Goal: Information Seeking & Learning: Learn about a topic

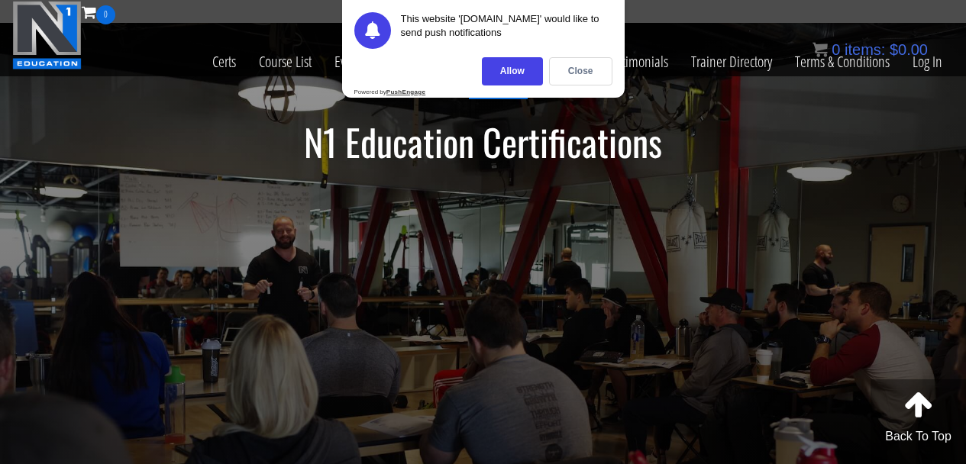
click at [519, 72] on div "Allow" at bounding box center [512, 71] width 61 height 28
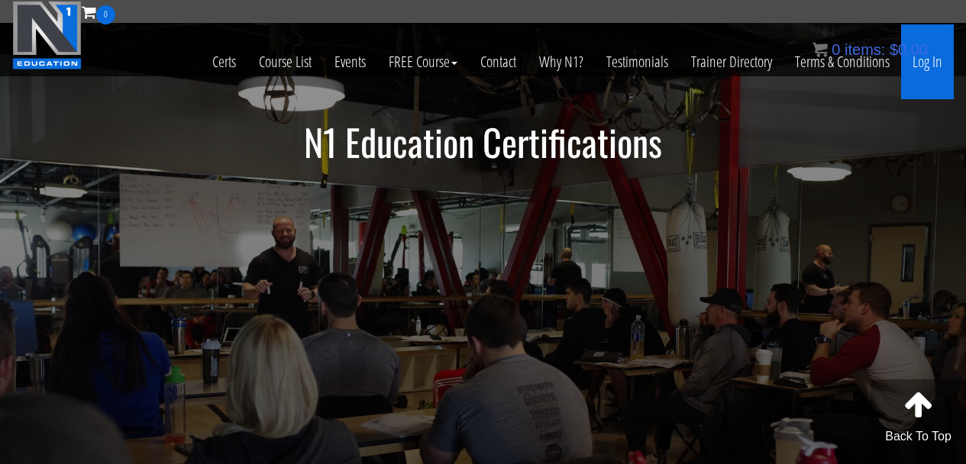
click at [939, 64] on link "Log In" at bounding box center [927, 61] width 53 height 75
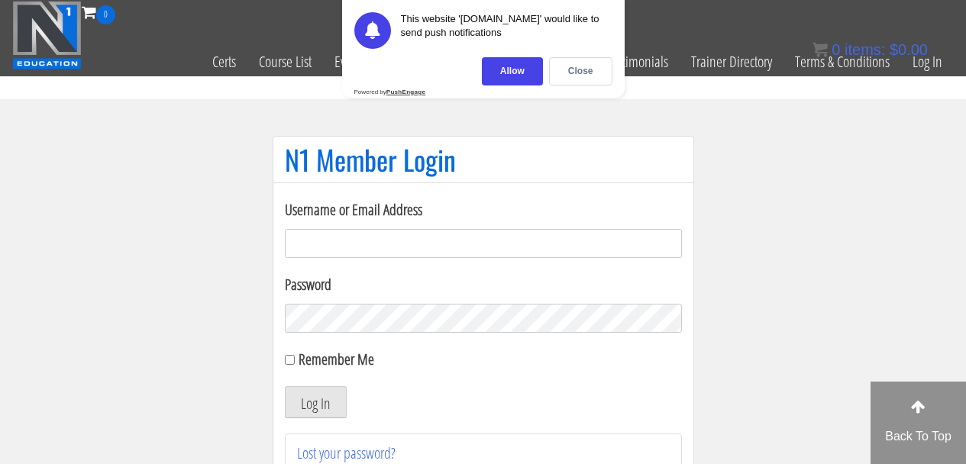
click at [421, 229] on input "Username or Email Address" at bounding box center [483, 243] width 397 height 29
click at [418, 238] on input "Username or Email Address" at bounding box center [483, 243] width 397 height 29
click at [417, 238] on input "Username or Email Address" at bounding box center [483, 243] width 397 height 29
type input "q"
click at [382, 255] on input "joohaan9" at bounding box center [483, 243] width 397 height 29
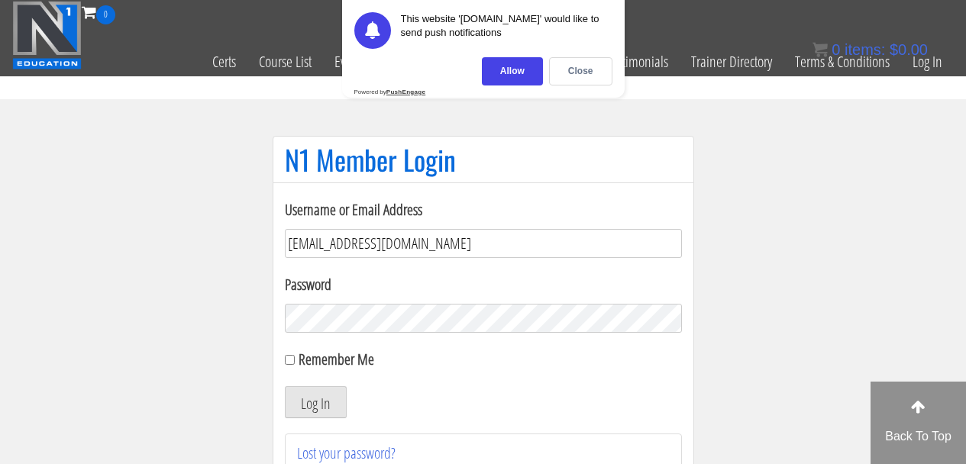
type input "[EMAIL_ADDRESS][DOMAIN_NAME]"
click at [285, 386] on button "Log In" at bounding box center [316, 402] width 62 height 32
click at [287, 360] on input "Remember Me" at bounding box center [290, 360] width 10 height 10
checkbox input "true"
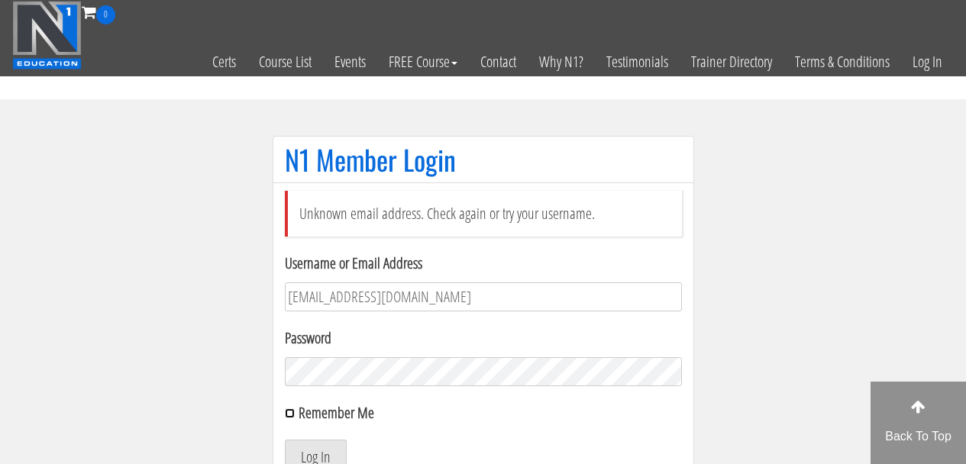
click at [287, 413] on input "Remember Me" at bounding box center [290, 414] width 10 height 10
checkbox input "true"
click at [304, 441] on button "Log In" at bounding box center [316, 456] width 62 height 32
drag, startPoint x: 498, startPoint y: 283, endPoint x: 446, endPoint y: 279, distance: 52.1
click at [446, 279] on div "Username or Email Address joohaan98@gmail.com" at bounding box center [483, 282] width 397 height 60
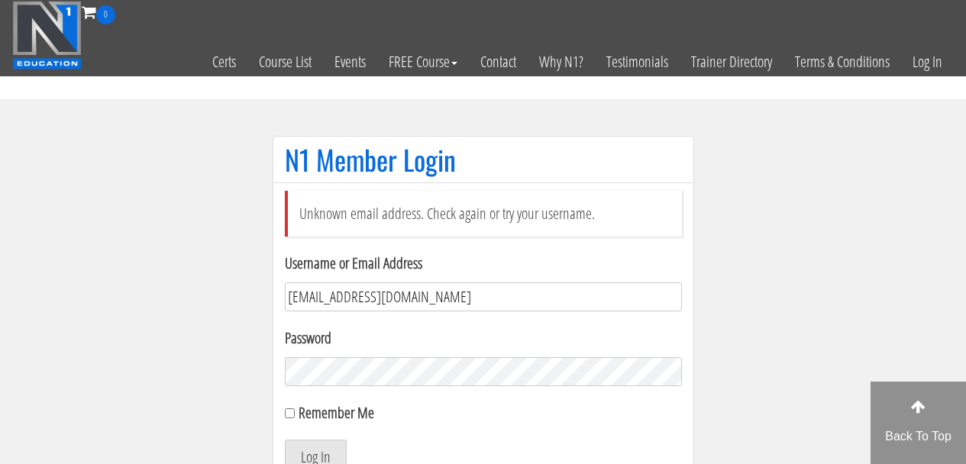
type input "johansrrn@gmail.com"
click at [325, 405] on label "Remember Me" at bounding box center [337, 412] width 76 height 21
click at [295, 409] on input "Remember Me" at bounding box center [290, 414] width 10 height 10
checkbox input "true"
click at [328, 440] on button "Log In" at bounding box center [316, 456] width 62 height 32
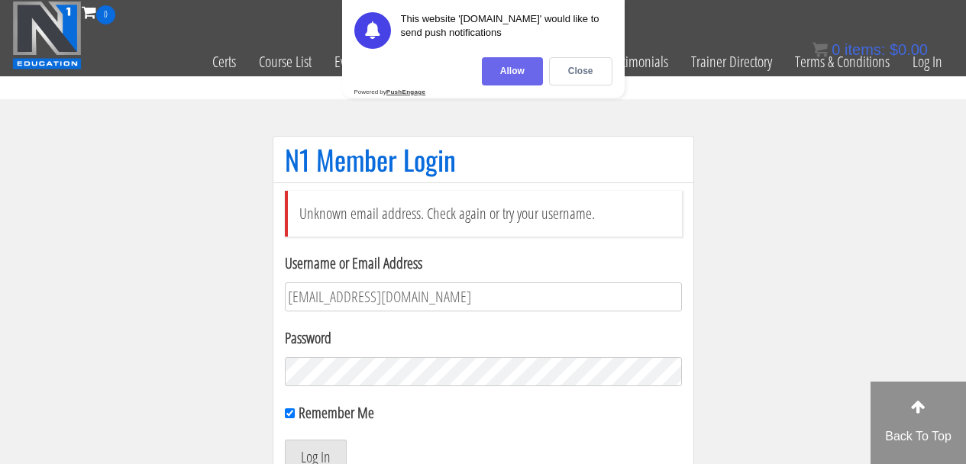
click at [490, 76] on div "Allow" at bounding box center [512, 71] width 61 height 28
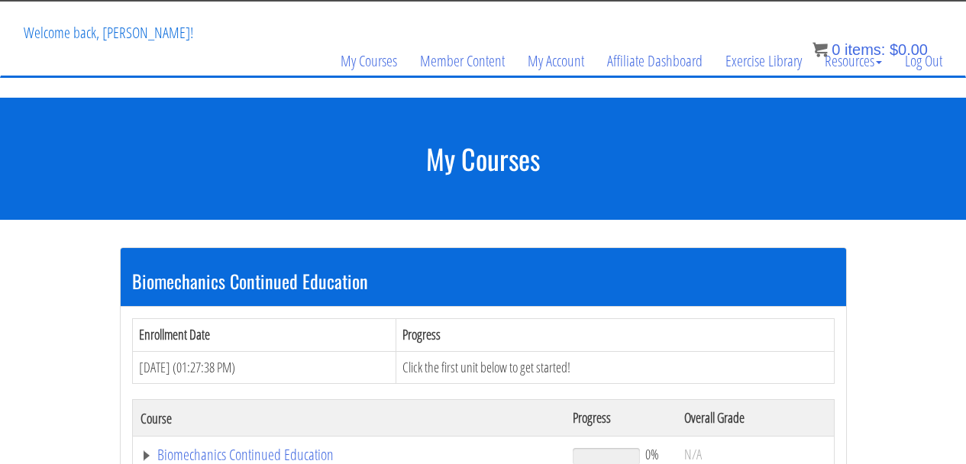
scroll to position [275, 0]
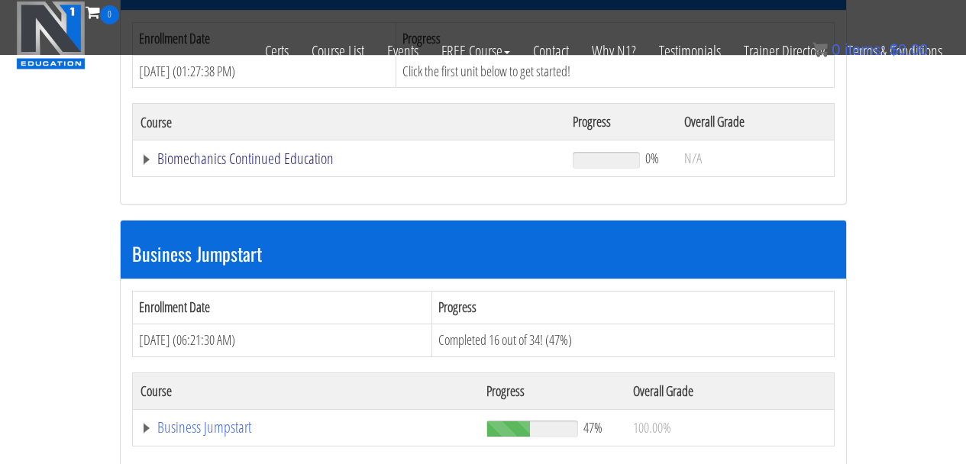
click at [147, 155] on link "Biomechanics Continued Education" at bounding box center [349, 158] width 418 height 15
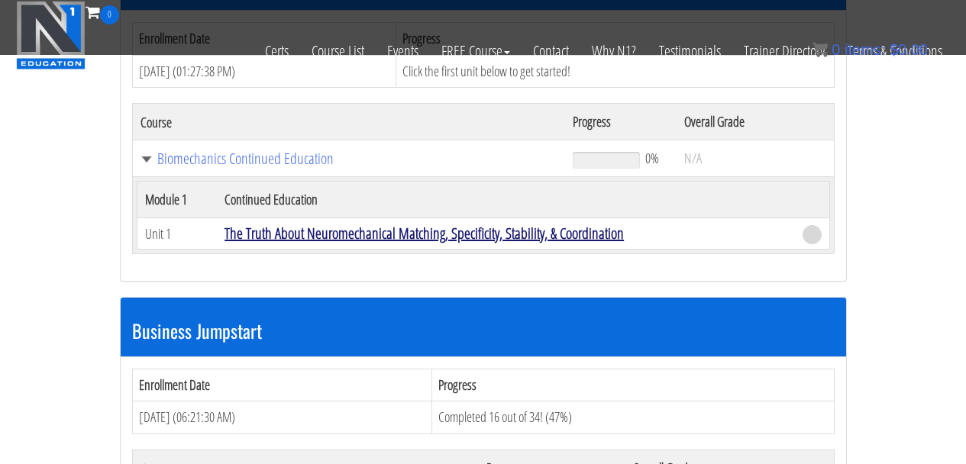
click at [257, 234] on link "The Truth About Neuromechanical Matching, Specificity, Stability, & Coordination" at bounding box center [423, 233] width 399 height 21
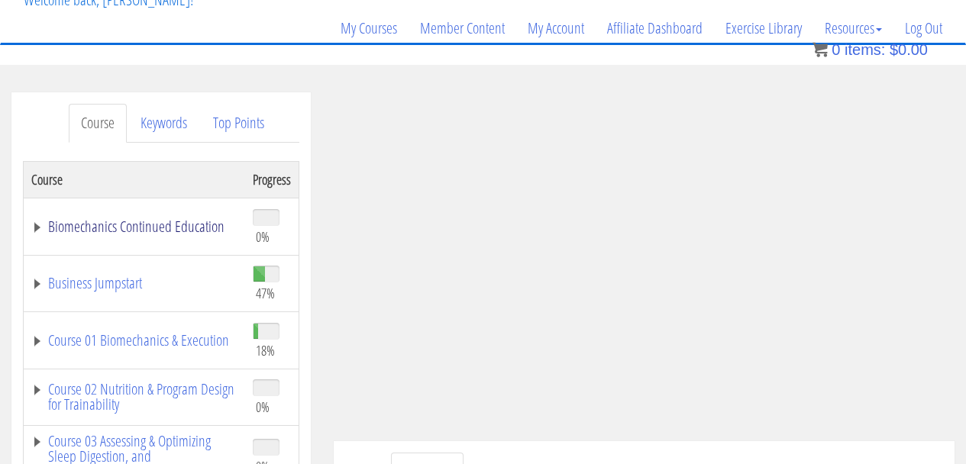
scroll to position [113, 0]
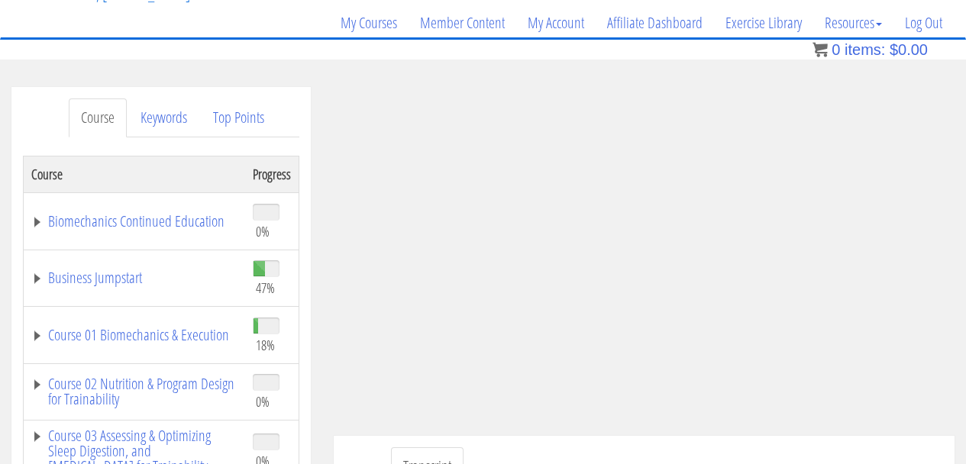
click at [42, 315] on td "Course 01 Biomechanics & Execution" at bounding box center [134, 335] width 221 height 57
click at [38, 330] on link "Course 01 Biomechanics & Execution" at bounding box center [134, 335] width 206 height 15
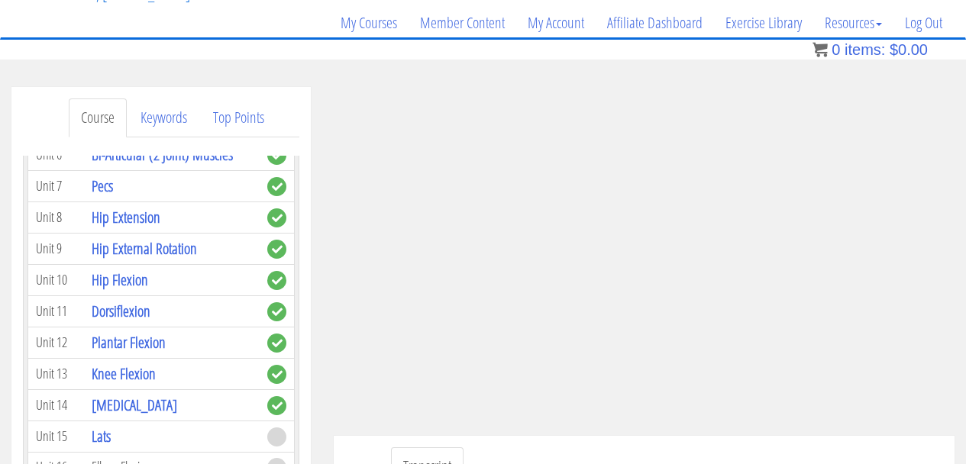
scroll to position [916, 0]
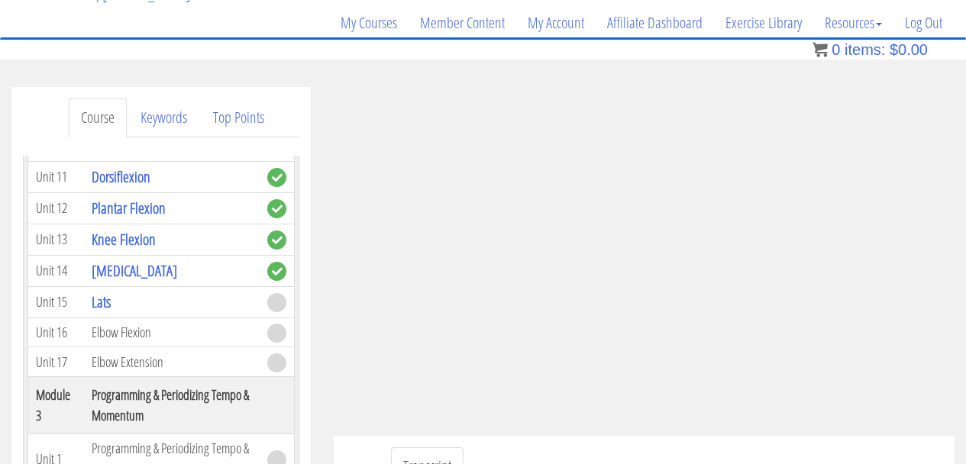
click at [116, 302] on td "Lats" at bounding box center [172, 301] width 176 height 31
click at [105, 298] on link "Lats" at bounding box center [101, 302] width 19 height 21
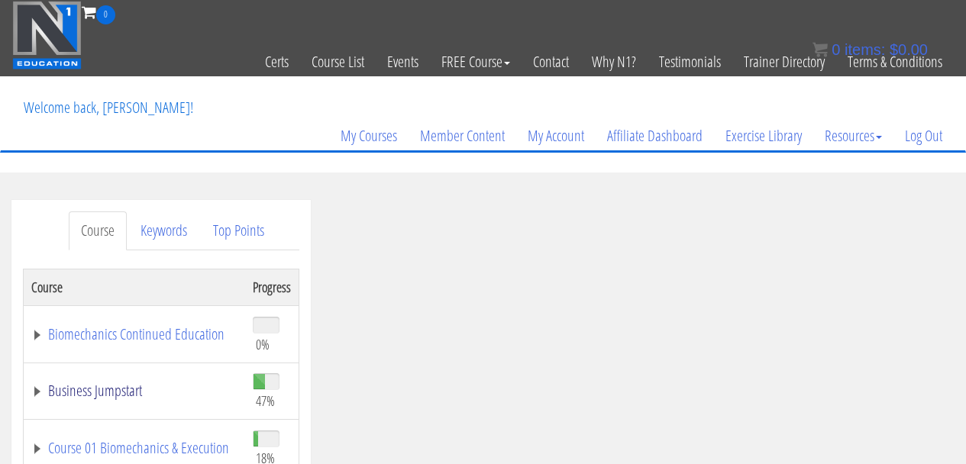
click at [57, 388] on link "Business Jumpstart" at bounding box center [134, 390] width 206 height 15
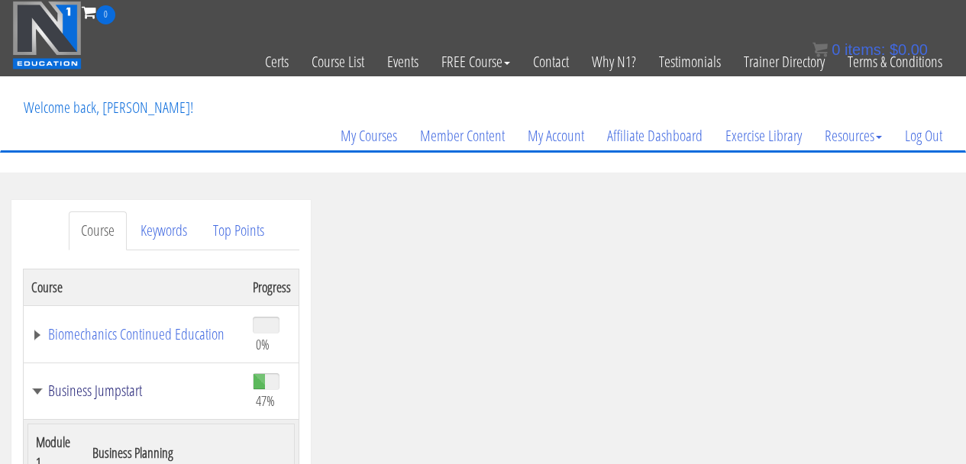
scroll to position [92, 0]
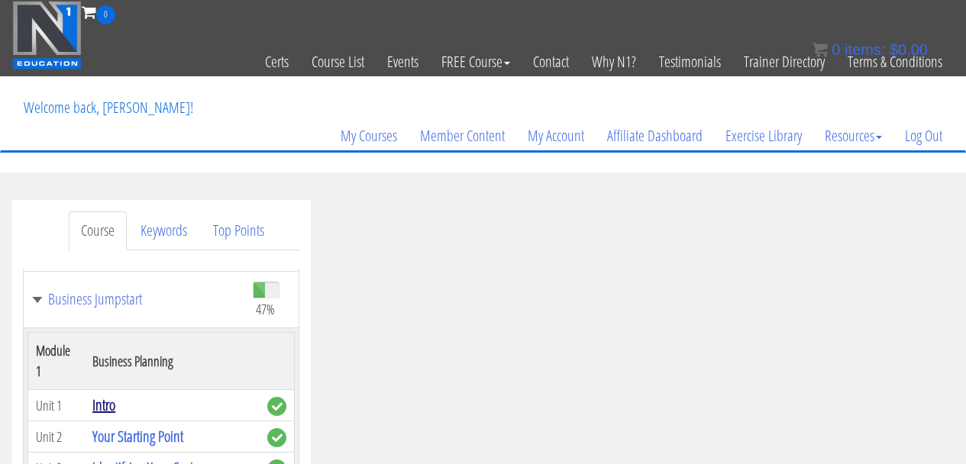
click at [108, 409] on link "Intro" at bounding box center [103, 405] width 23 height 21
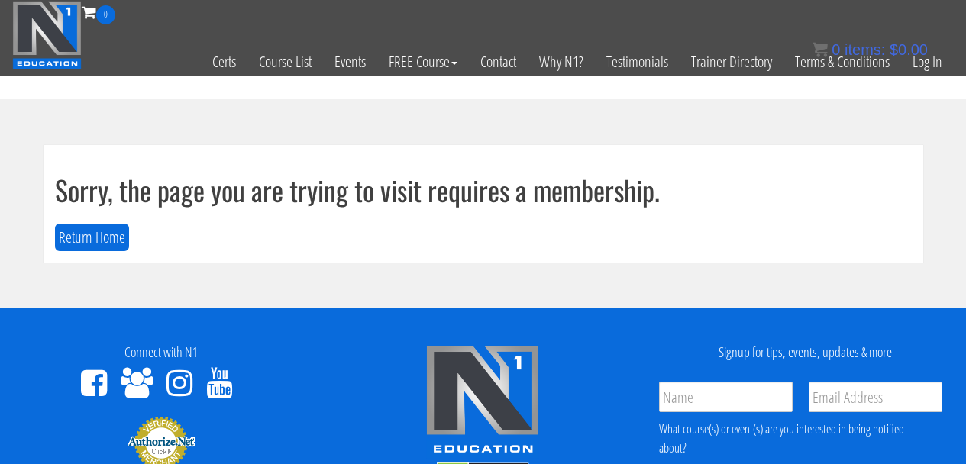
click at [125, 412] on div at bounding box center [160, 443] width 299 height 86
click at [156, 432] on img at bounding box center [161, 442] width 69 height 55
